Goal: Information Seeking & Learning: Find specific page/section

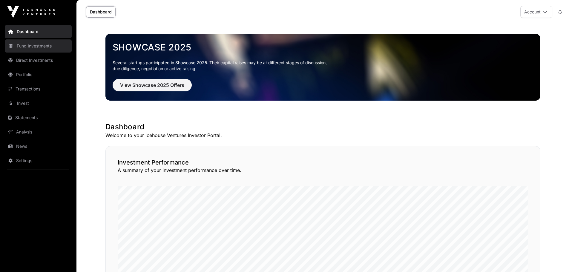
click at [35, 49] on link "Fund Investments" at bounding box center [38, 45] width 67 height 13
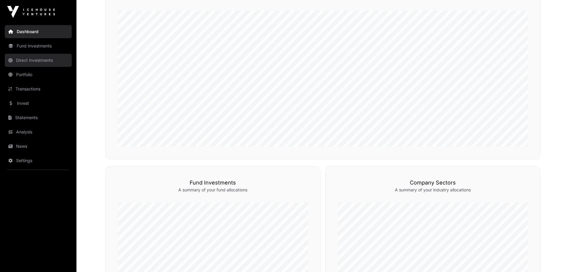
scroll to position [78, 0]
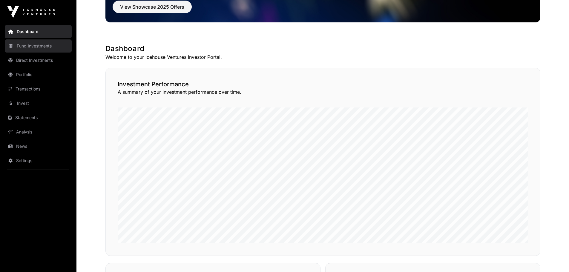
click at [38, 48] on link "Fund Investments" at bounding box center [38, 45] width 67 height 13
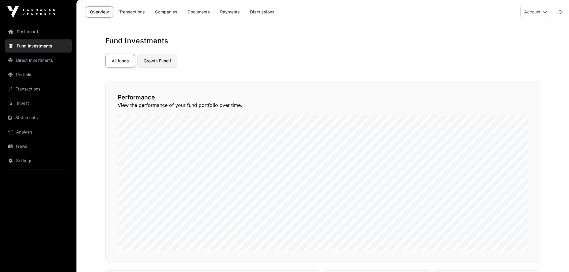
click at [160, 62] on link "Growth Fund I" at bounding box center [157, 61] width 40 height 14
click at [167, 12] on link "Companies" at bounding box center [166, 11] width 30 height 11
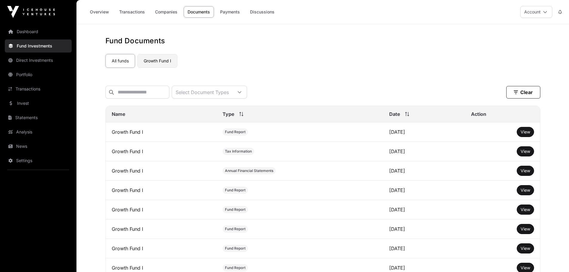
click at [161, 62] on link "Growth Fund I" at bounding box center [157, 61] width 40 height 14
click at [266, 10] on link "Discussions" at bounding box center [262, 11] width 32 height 11
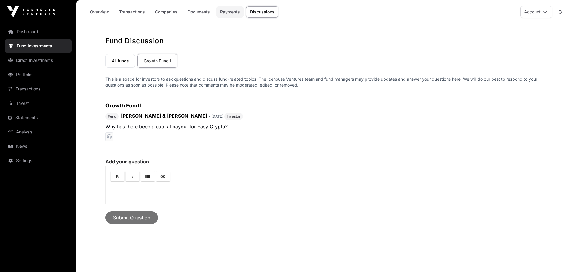
click at [230, 13] on link "Payments" at bounding box center [229, 11] width 27 height 11
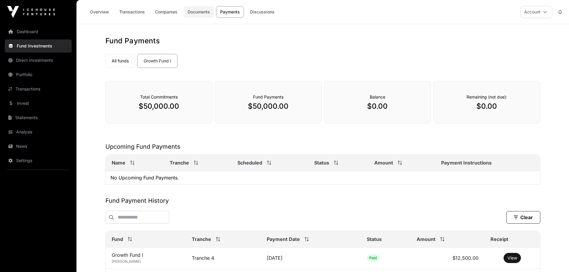
click at [198, 10] on link "Documents" at bounding box center [199, 11] width 30 height 11
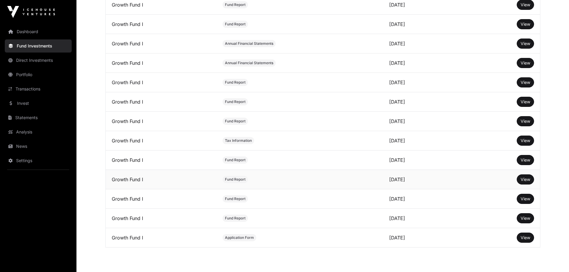
scroll to position [565, 0]
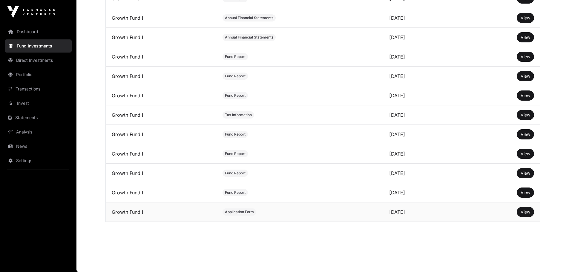
click at [233, 214] on span "Application Form" at bounding box center [239, 212] width 29 height 5
click at [523, 214] on span "View" at bounding box center [526, 212] width 10 height 5
